Goal: Task Accomplishment & Management: Use online tool/utility

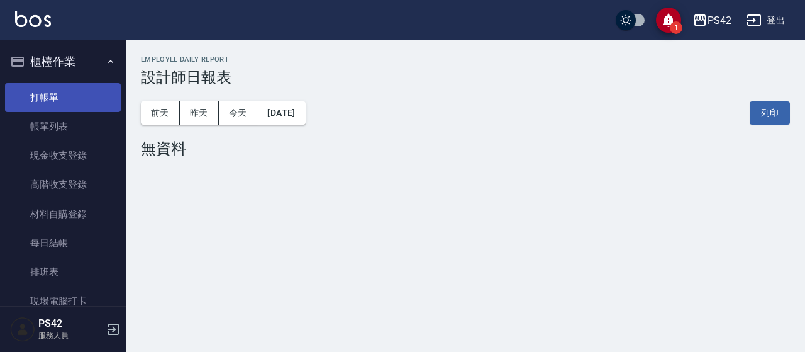
click at [65, 103] on link "打帳單" at bounding box center [63, 97] width 116 height 29
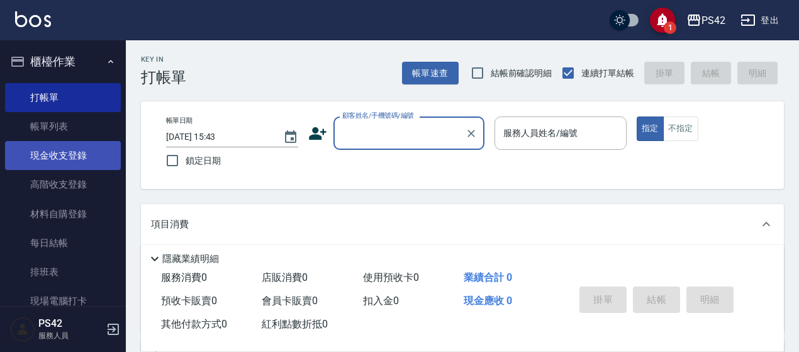
click at [67, 159] on link "現金收支登錄" at bounding box center [63, 155] width 116 height 29
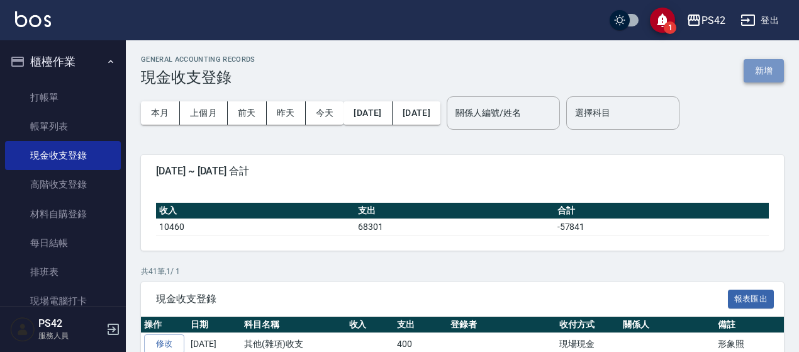
click at [757, 67] on button "新增" at bounding box center [763, 70] width 40 height 23
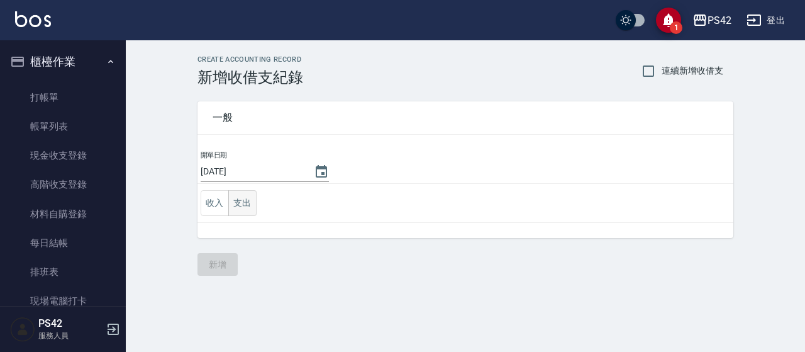
click at [237, 206] on button "支出" at bounding box center [242, 203] width 28 height 26
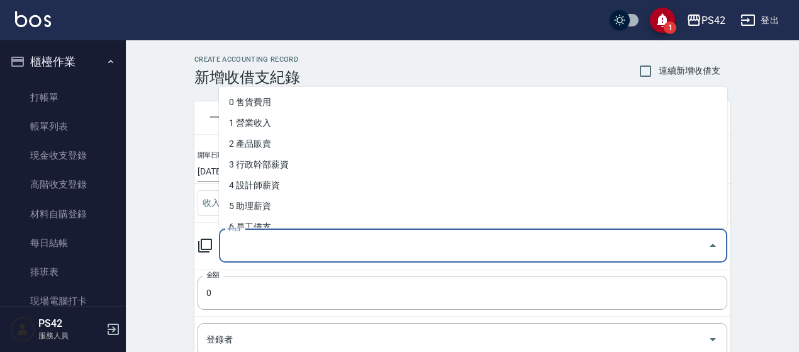
click at [244, 250] on input "科目" at bounding box center [464, 246] width 478 height 22
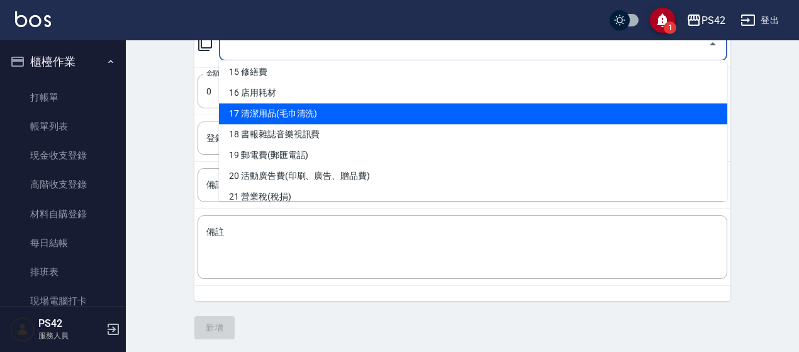
scroll to position [315, 0]
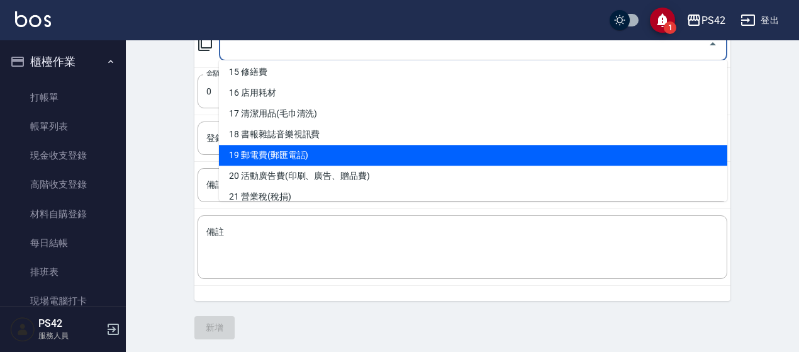
click at [348, 150] on li "19 郵電費(郵匯電話)" at bounding box center [473, 155] width 508 height 21
type input "19 郵電費(郵匯電話)"
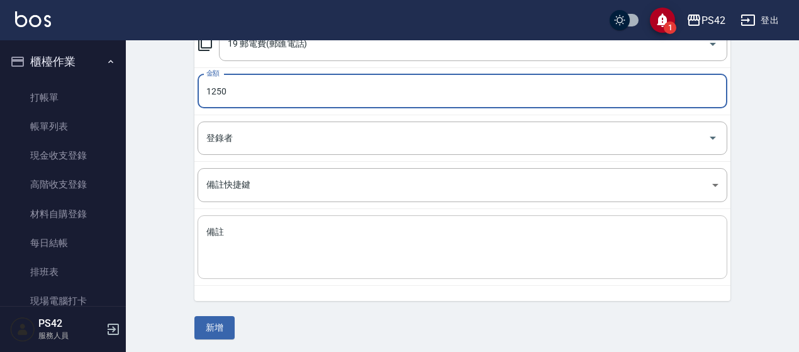
type input "1250"
click at [271, 246] on textarea "備註" at bounding box center [462, 247] width 512 height 43
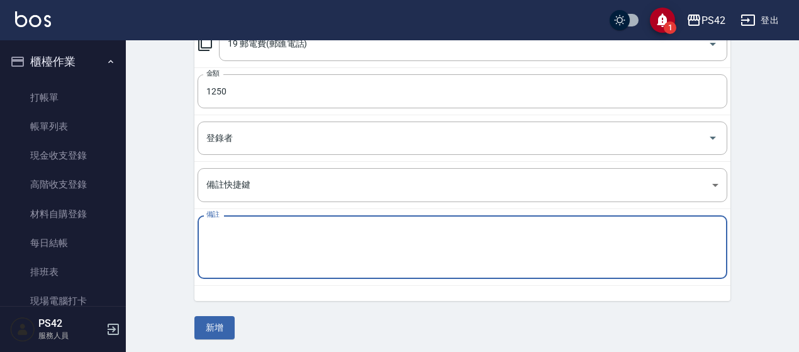
type textarea "5"
type textarea "窄"
type textarea "展華"
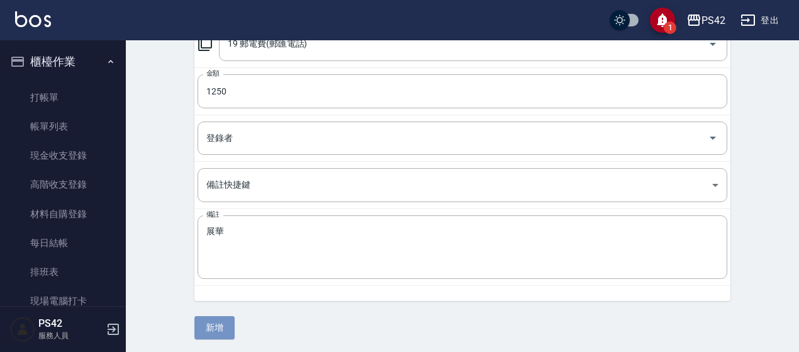
click at [226, 330] on button "新增" at bounding box center [214, 327] width 40 height 23
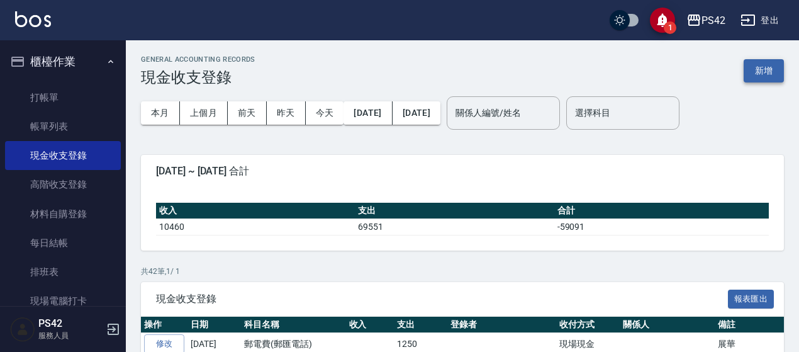
click at [774, 69] on button "新增" at bounding box center [763, 70] width 40 height 23
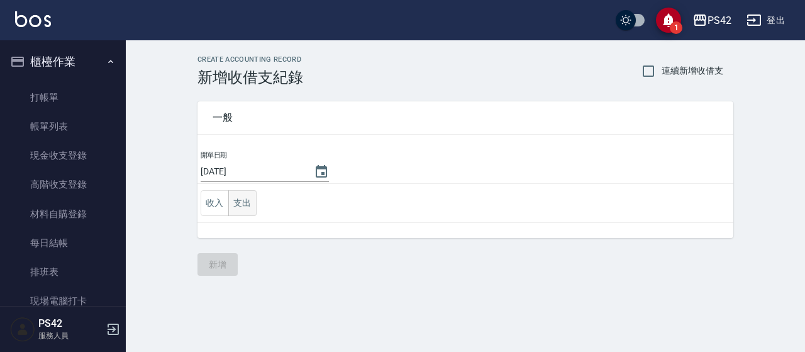
click at [247, 206] on button "支出" at bounding box center [242, 203] width 28 height 26
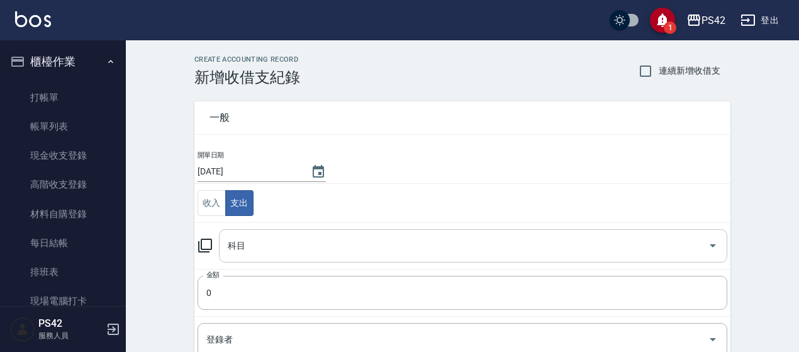
click at [267, 245] on input "科目" at bounding box center [464, 246] width 478 height 22
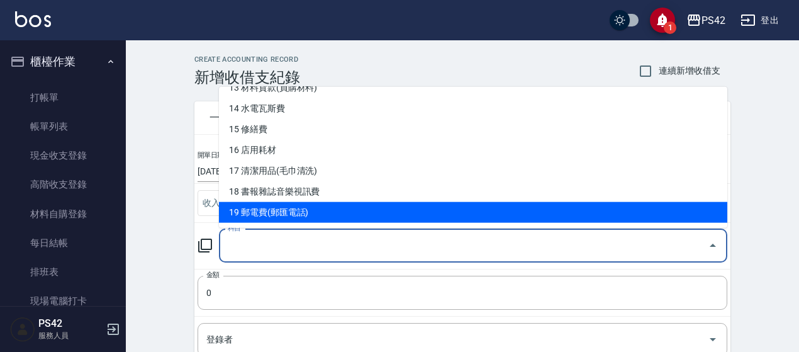
scroll to position [315, 0]
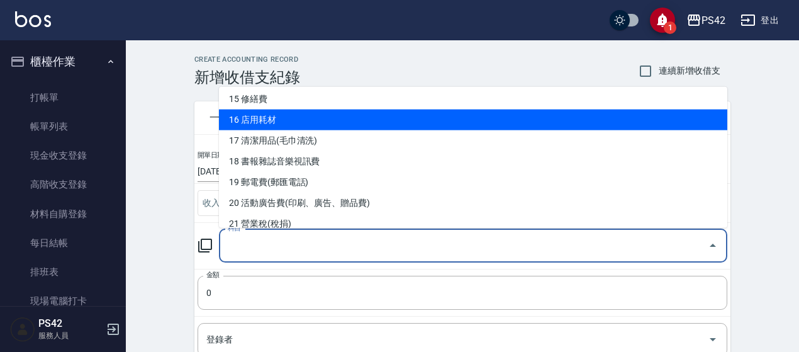
click at [290, 117] on li "16 店用耗材" at bounding box center [473, 119] width 508 height 21
type input "16 店用耗材"
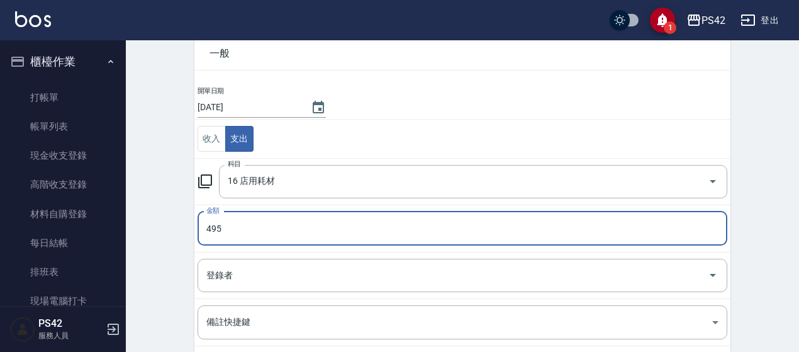
scroll to position [189, 0]
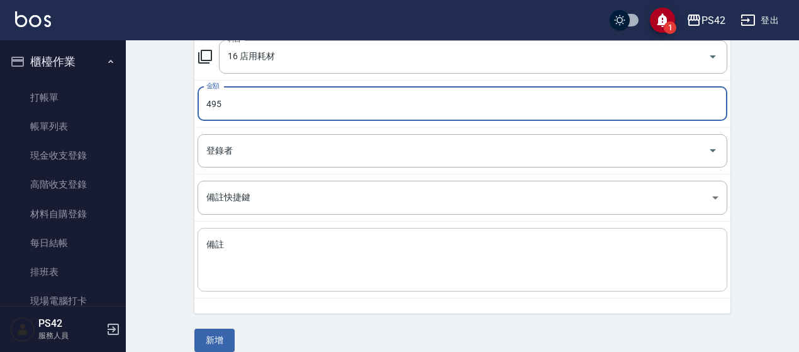
type input "495"
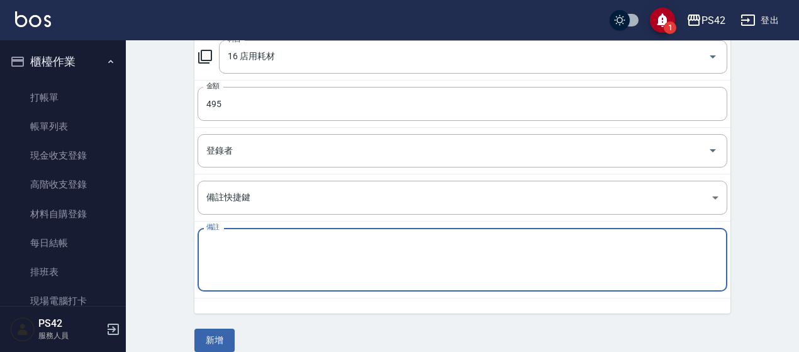
click at [234, 269] on textarea "備註" at bounding box center [462, 259] width 512 height 43
type textarea "A"
type textarea "面紙"
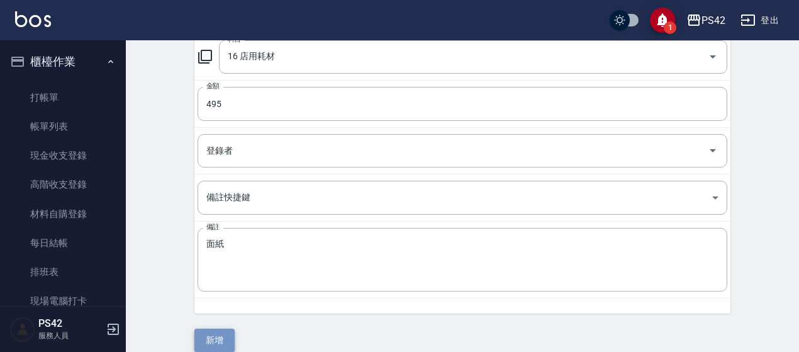
click at [226, 328] on button "新增" at bounding box center [214, 339] width 40 height 23
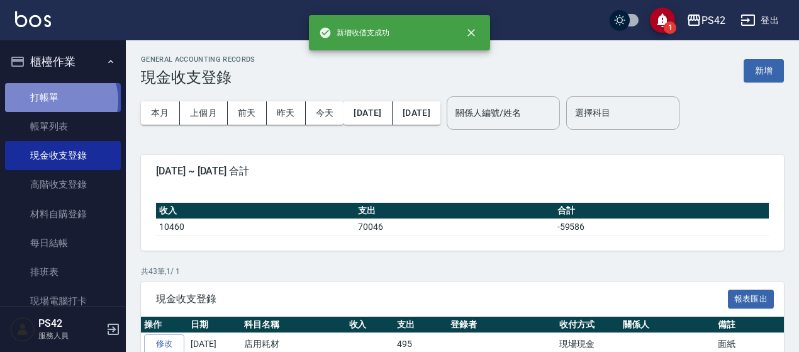
click at [58, 100] on link "打帳單" at bounding box center [63, 97] width 116 height 29
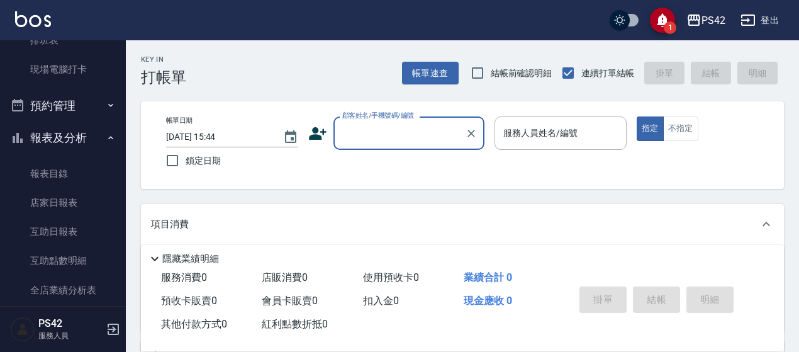
scroll to position [252, 0]
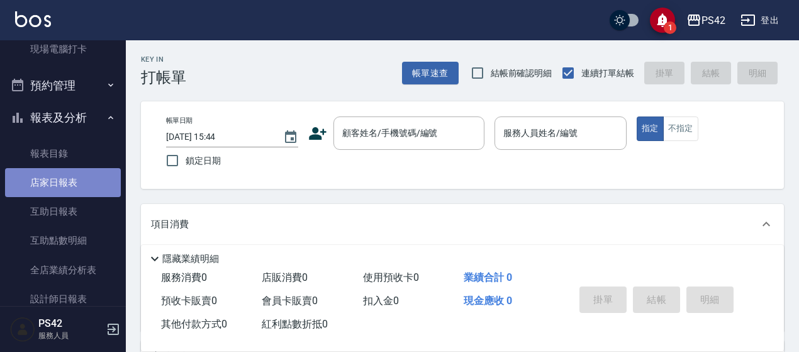
click at [87, 174] on link "店家日報表" at bounding box center [63, 182] width 116 height 29
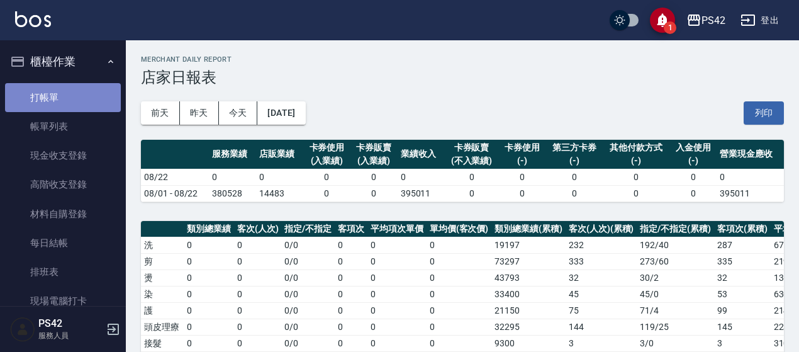
click at [72, 98] on link "打帳單" at bounding box center [63, 97] width 116 height 29
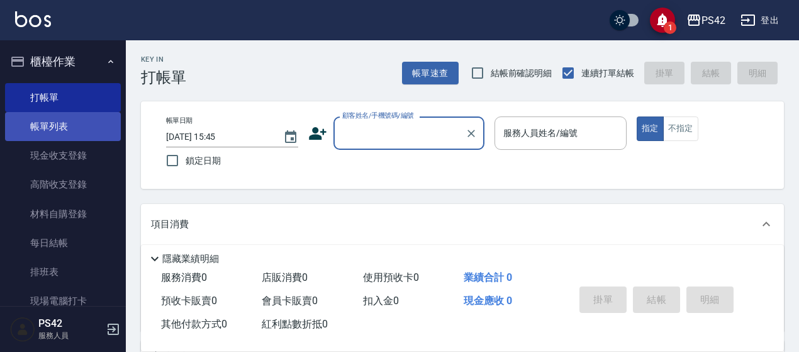
click at [69, 122] on link "帳單列表" at bounding box center [63, 126] width 116 height 29
